Goal: Check status: Check status

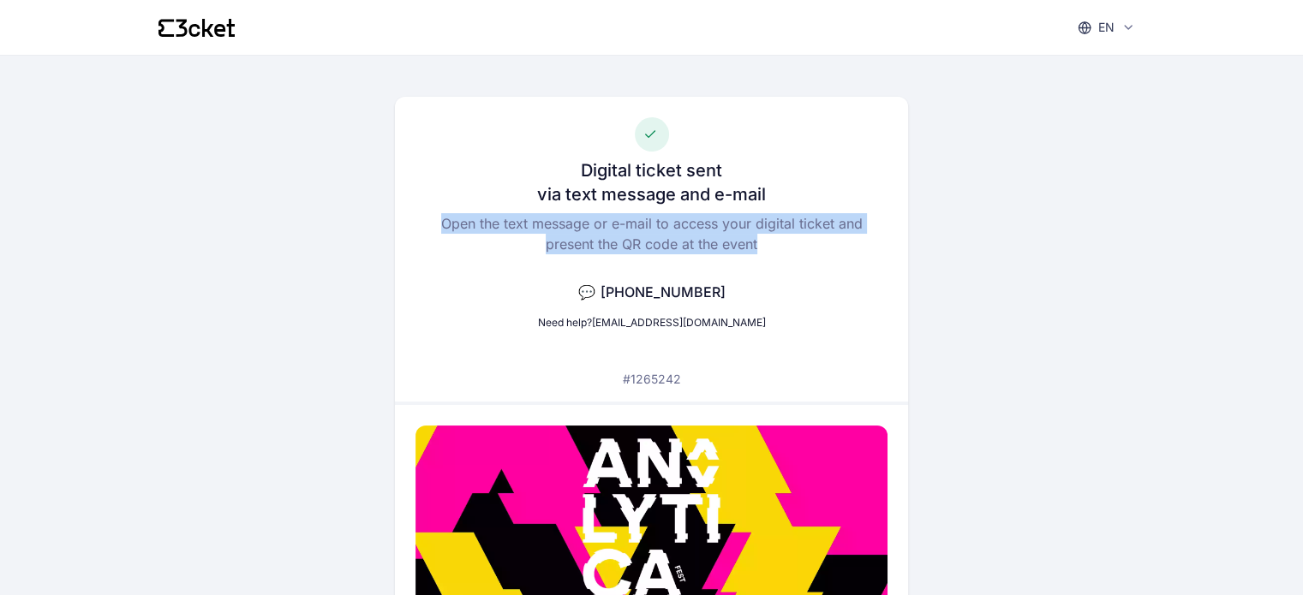
drag, startPoint x: 444, startPoint y: 215, endPoint x: 766, endPoint y: 241, distance: 323.1
click at [775, 247] on p "Open the text message or e-mail to access your digital ticket and present the Q…" at bounding box center [651, 233] width 472 height 41
click at [749, 245] on p "Open the text message or e-mail to access your digital ticket and present the Q…" at bounding box center [651, 233] width 472 height 41
click at [757, 244] on p "Open the text message or e-mail to access your digital ticket and present the Q…" at bounding box center [651, 233] width 472 height 41
drag, startPoint x: 757, startPoint y: 244, endPoint x: 434, endPoint y: 218, distance: 323.9
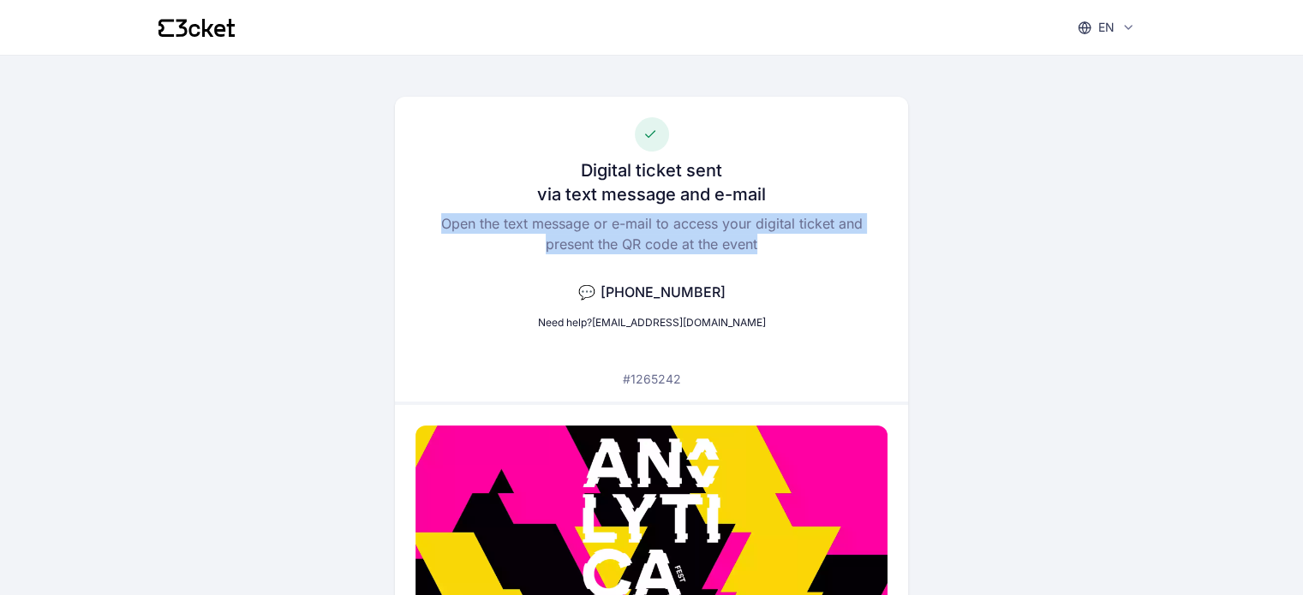
click at [434, 218] on p "Open the text message or e-mail to access your digital ticket and present the Q…" at bounding box center [651, 233] width 472 height 41
click at [436, 218] on p "Open the text message or e-mail to access your digital ticket and present the Q…" at bounding box center [651, 233] width 472 height 41
drag, startPoint x: 442, startPoint y: 218, endPoint x: 766, endPoint y: 245, distance: 324.8
click at [766, 246] on p "Open the text message or e-mail to access your digital ticket and present the Q…" at bounding box center [651, 233] width 472 height 41
click at [754, 245] on p "Open the text message or e-mail to access your digital ticket and present the Q…" at bounding box center [651, 233] width 472 height 41
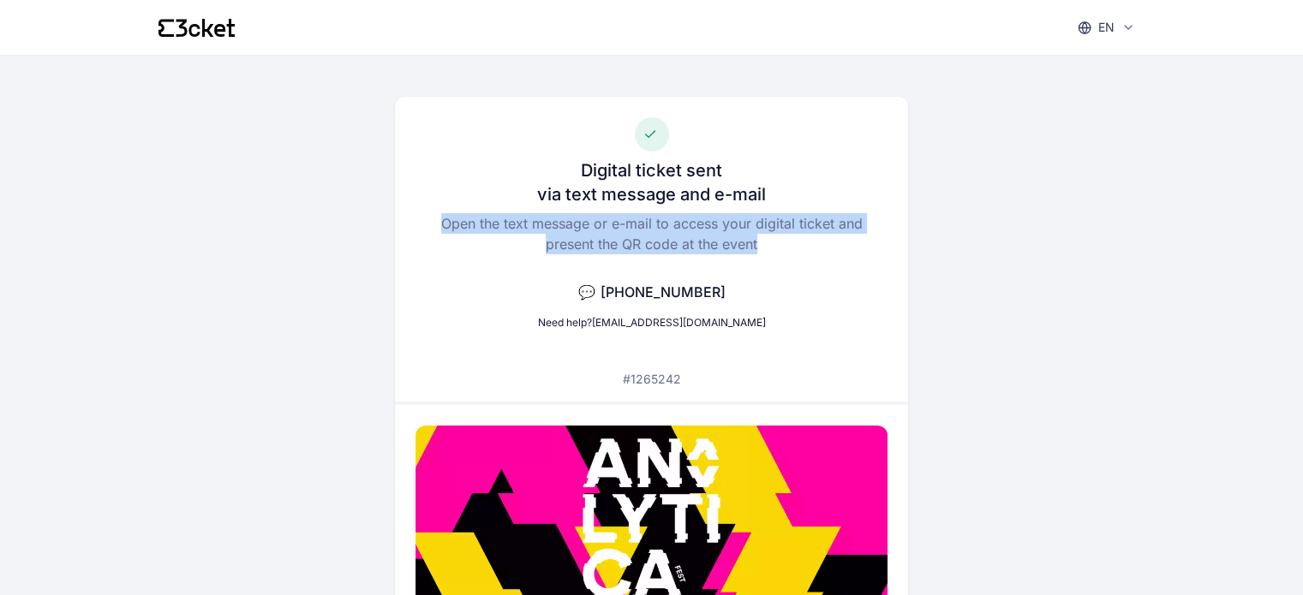
drag, startPoint x: 756, startPoint y: 245, endPoint x: 442, endPoint y: 211, distance: 316.1
click at [442, 211] on div "Digital ticket sent via text message and e-mail Open the text message or e-mail…" at bounding box center [651, 249] width 513 height 305
